Goal: Task Accomplishment & Management: Complete application form

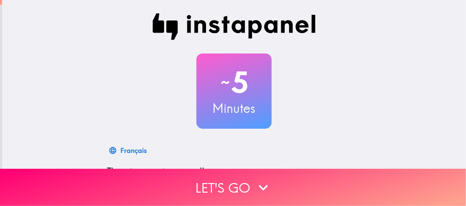
scroll to position [42, 0]
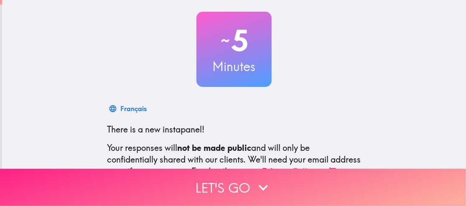
click at [201, 182] on button "Let's go" at bounding box center [233, 187] width 466 height 37
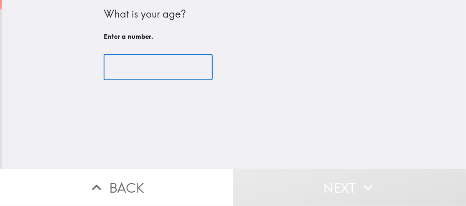
click at [149, 66] on input "number" at bounding box center [158, 67] width 109 height 26
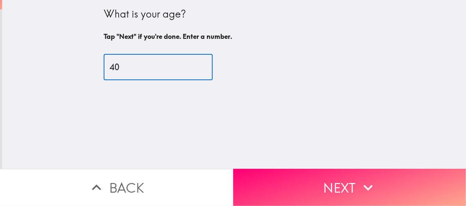
type input "40"
click at [321, 185] on button "Next" at bounding box center [349, 187] width 233 height 37
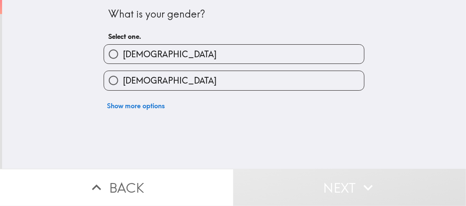
click at [162, 81] on label "[DEMOGRAPHIC_DATA]" at bounding box center [234, 80] width 260 height 19
click at [123, 81] on input "[DEMOGRAPHIC_DATA]" at bounding box center [113, 80] width 19 height 19
radio input "true"
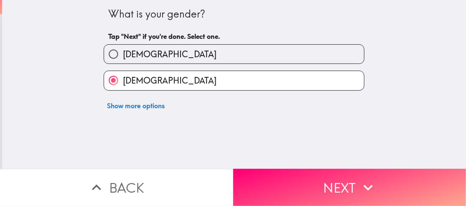
click at [266, 187] on button "Next" at bounding box center [349, 187] width 233 height 37
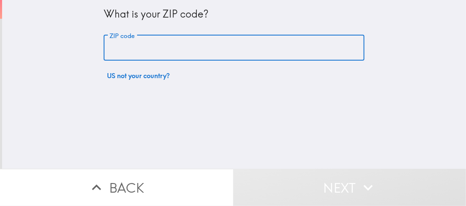
click at [152, 47] on input "ZIP code" at bounding box center [234, 48] width 261 height 26
type input "46725"
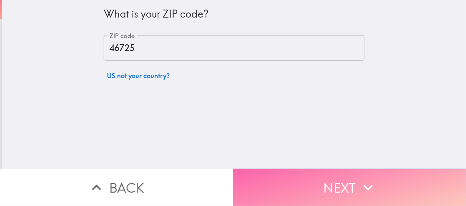
click at [273, 190] on button "Next" at bounding box center [349, 187] width 233 height 37
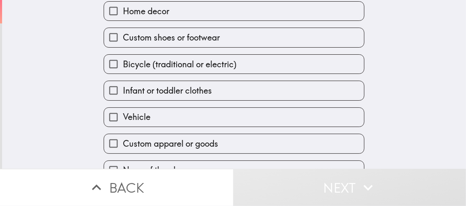
scroll to position [103, 0]
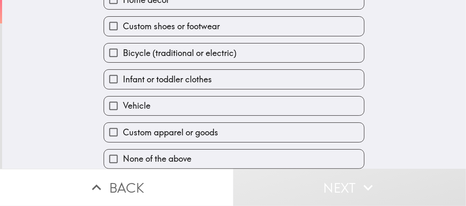
click at [187, 153] on span "None of the above" at bounding box center [157, 159] width 68 height 12
click at [123, 151] on input "None of the above" at bounding box center [113, 158] width 19 height 19
checkbox input "true"
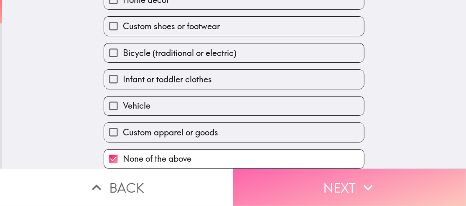
click at [281, 182] on button "Next" at bounding box center [349, 187] width 233 height 37
